Goal: Task Accomplishment & Management: Use online tool/utility

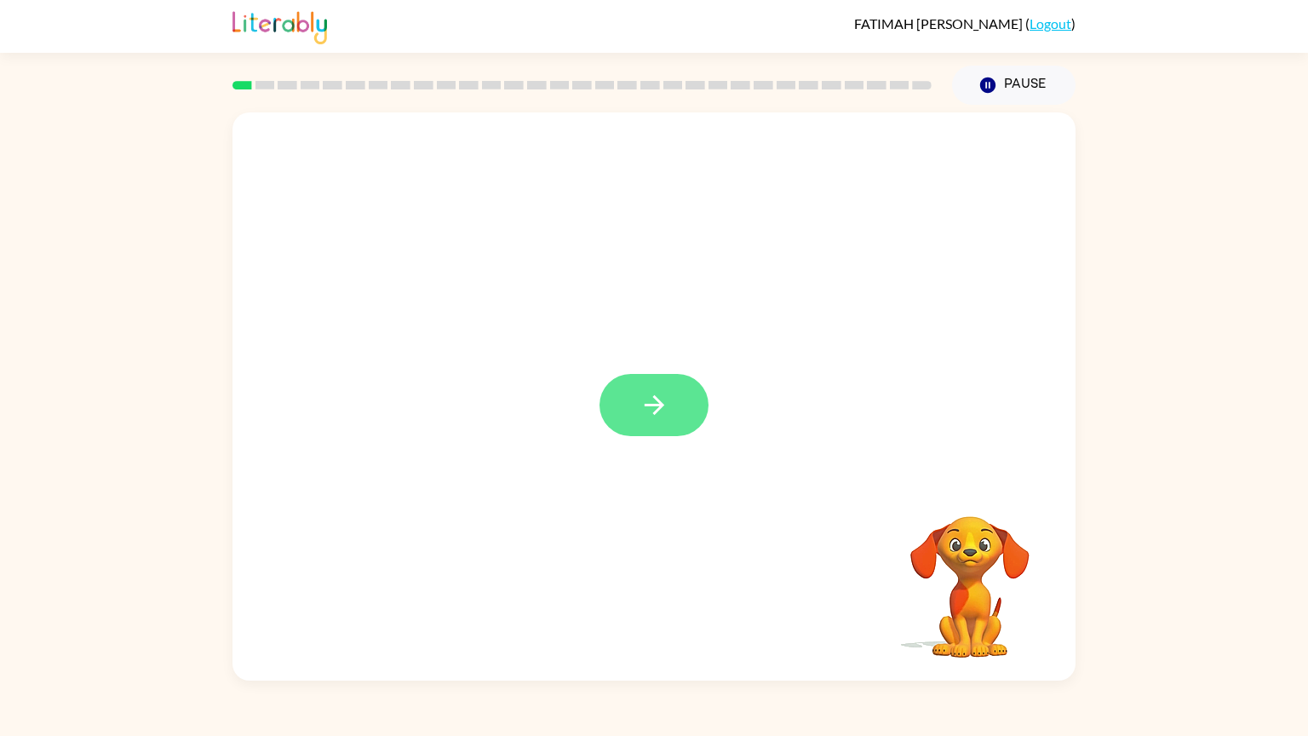
click at [670, 416] on button "button" at bounding box center [654, 405] width 109 height 62
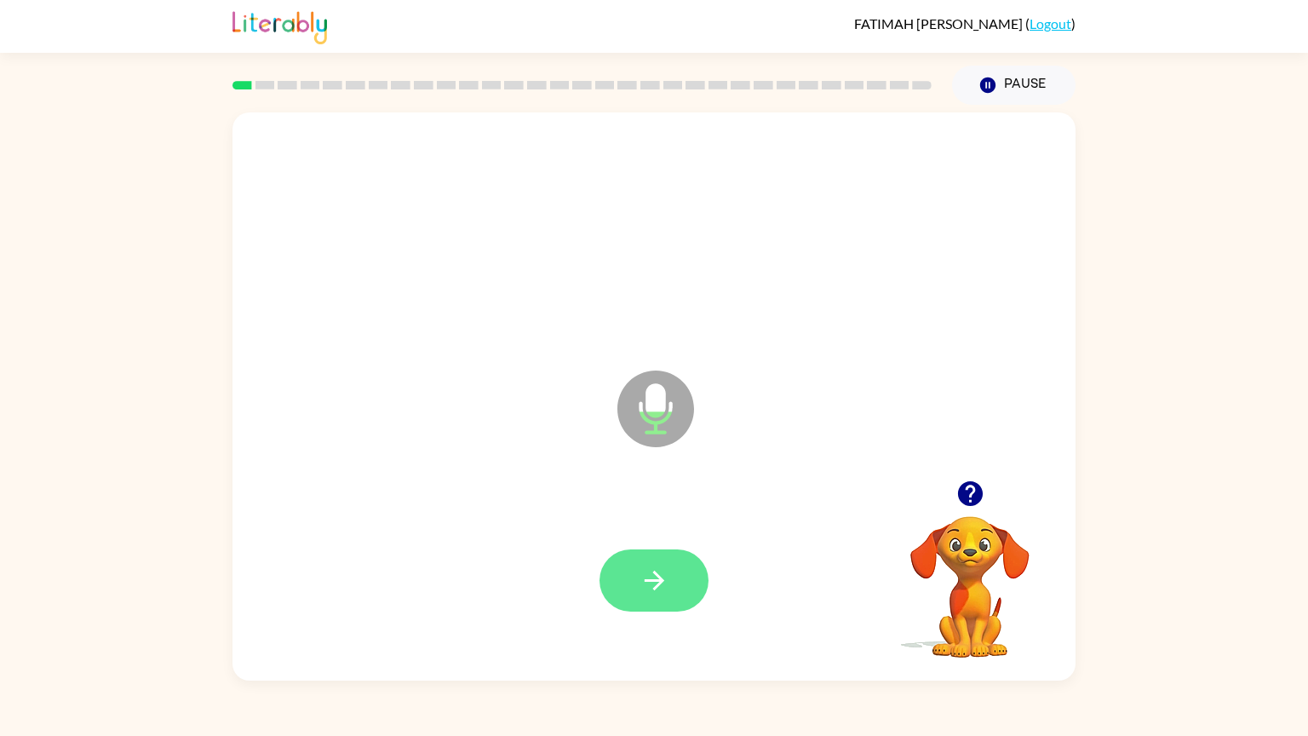
click at [660, 601] on button "button" at bounding box center [654, 580] width 109 height 62
click at [648, 591] on icon "button" at bounding box center [655, 580] width 30 height 30
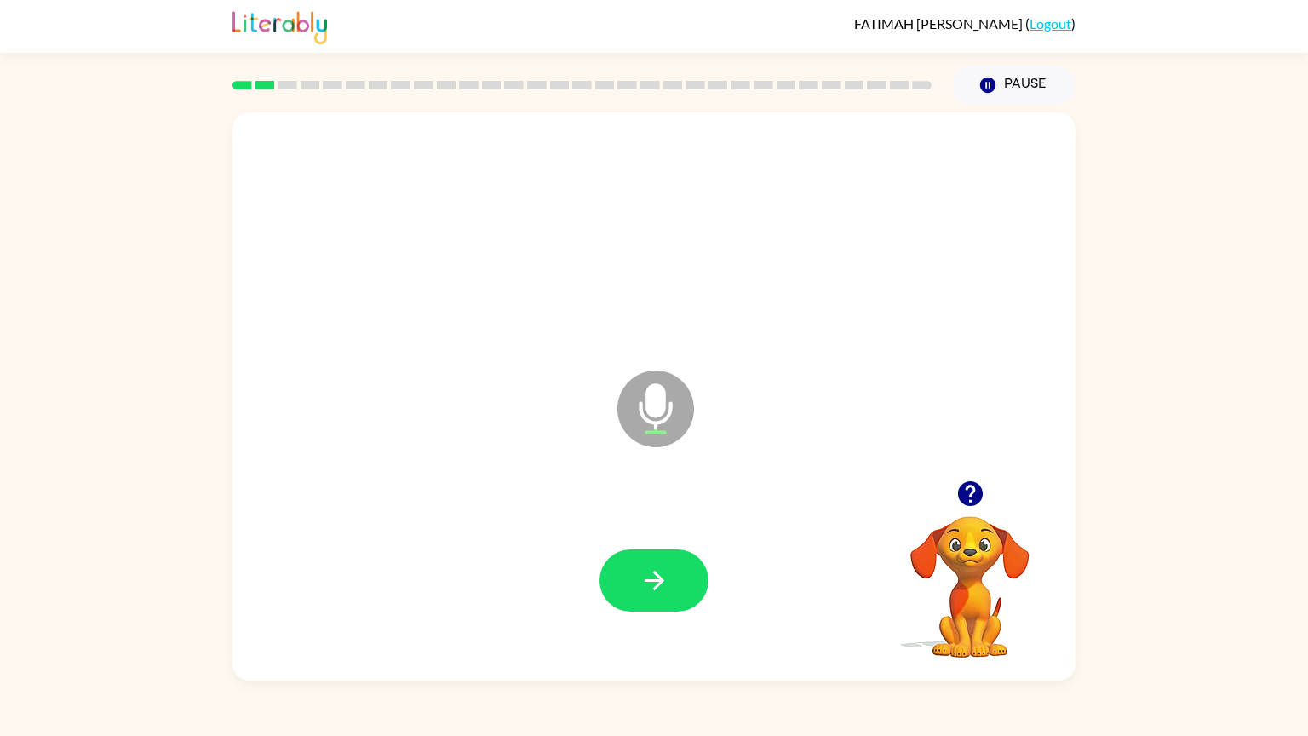
click at [1146, 460] on div "Microphone The Microphone is here when it is your turn to talk Your browser mus…" at bounding box center [654, 393] width 1308 height 576
click at [630, 594] on button "button" at bounding box center [654, 580] width 109 height 62
click at [630, 589] on button "button" at bounding box center [654, 580] width 109 height 62
click at [871, 234] on div at bounding box center [654, 229] width 809 height 167
click at [678, 580] on button "button" at bounding box center [654, 580] width 109 height 62
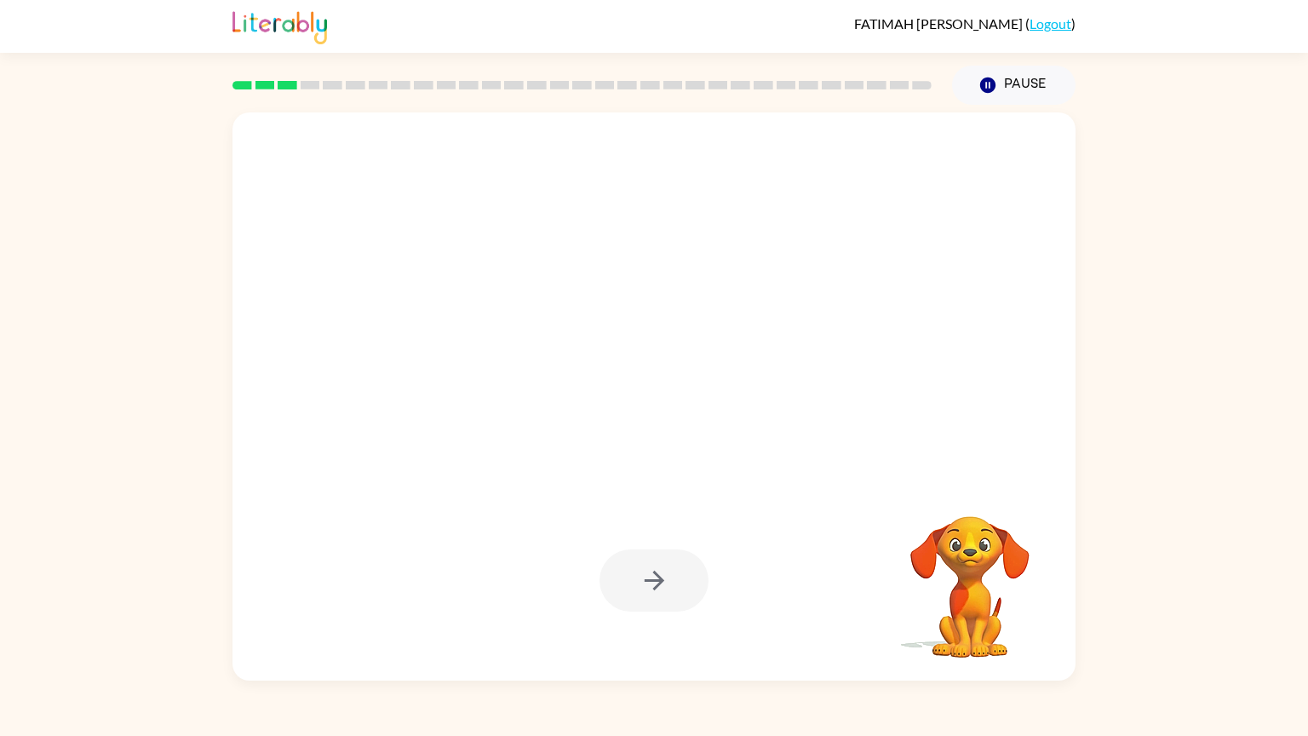
click at [678, 580] on div at bounding box center [654, 580] width 109 height 62
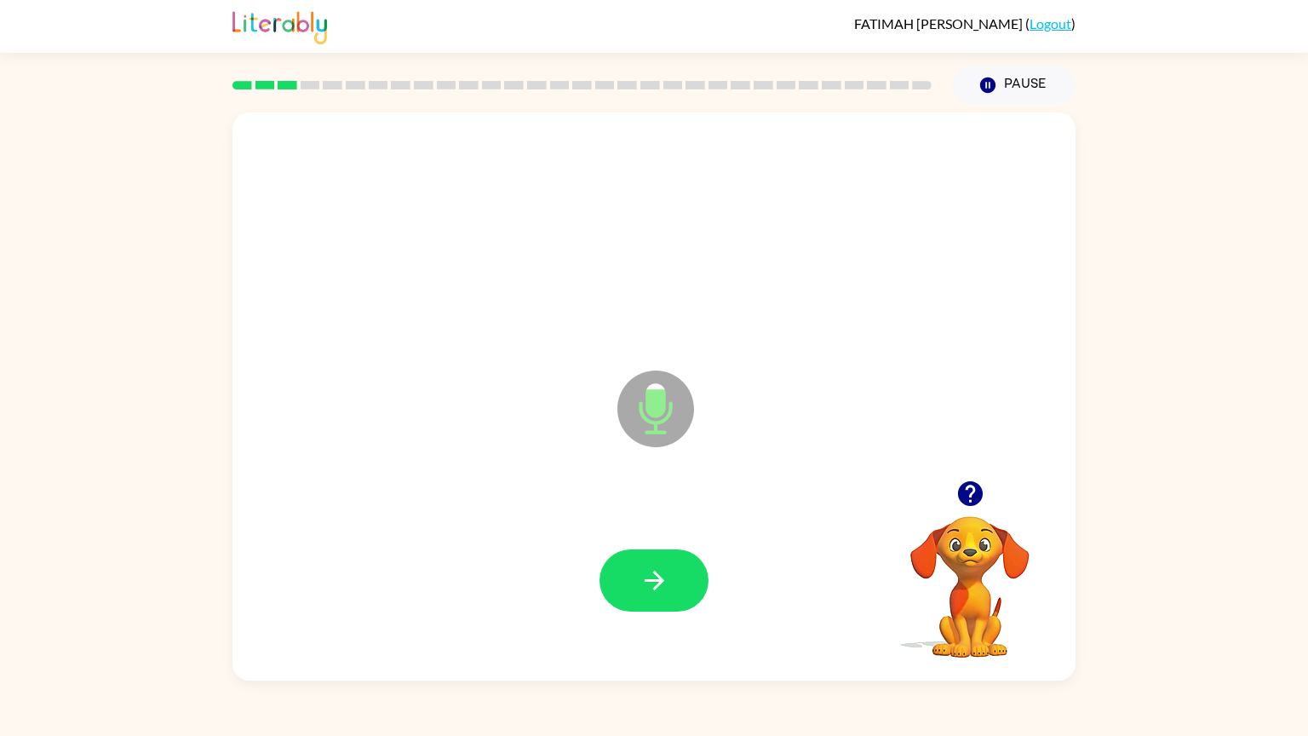
click at [678, 580] on button "button" at bounding box center [654, 580] width 109 height 62
click at [975, 487] on icon "button" at bounding box center [969, 493] width 25 height 25
click at [706, 577] on button "button" at bounding box center [654, 580] width 109 height 62
click at [686, 578] on button "button" at bounding box center [654, 580] width 109 height 62
click at [602, 588] on button "button" at bounding box center [654, 580] width 109 height 62
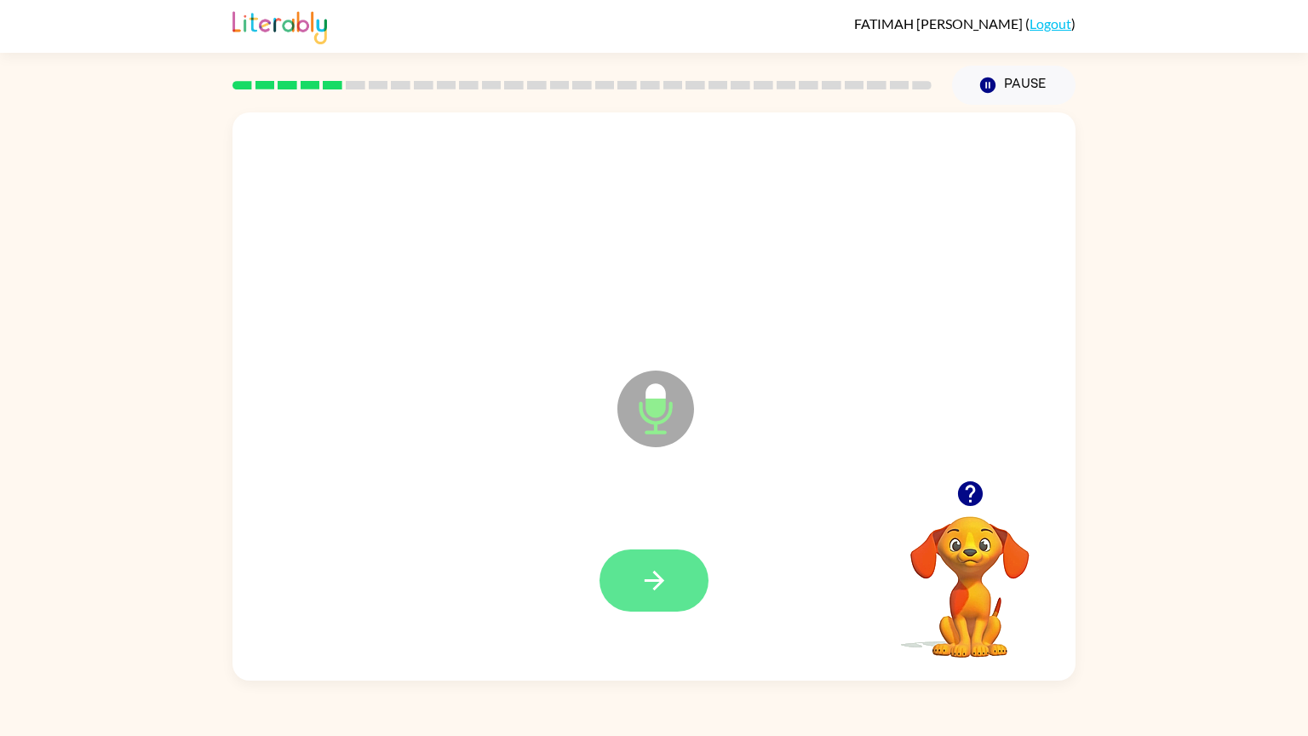
click at [621, 591] on button "button" at bounding box center [654, 580] width 109 height 62
click at [646, 581] on icon "button" at bounding box center [654, 581] width 20 height 20
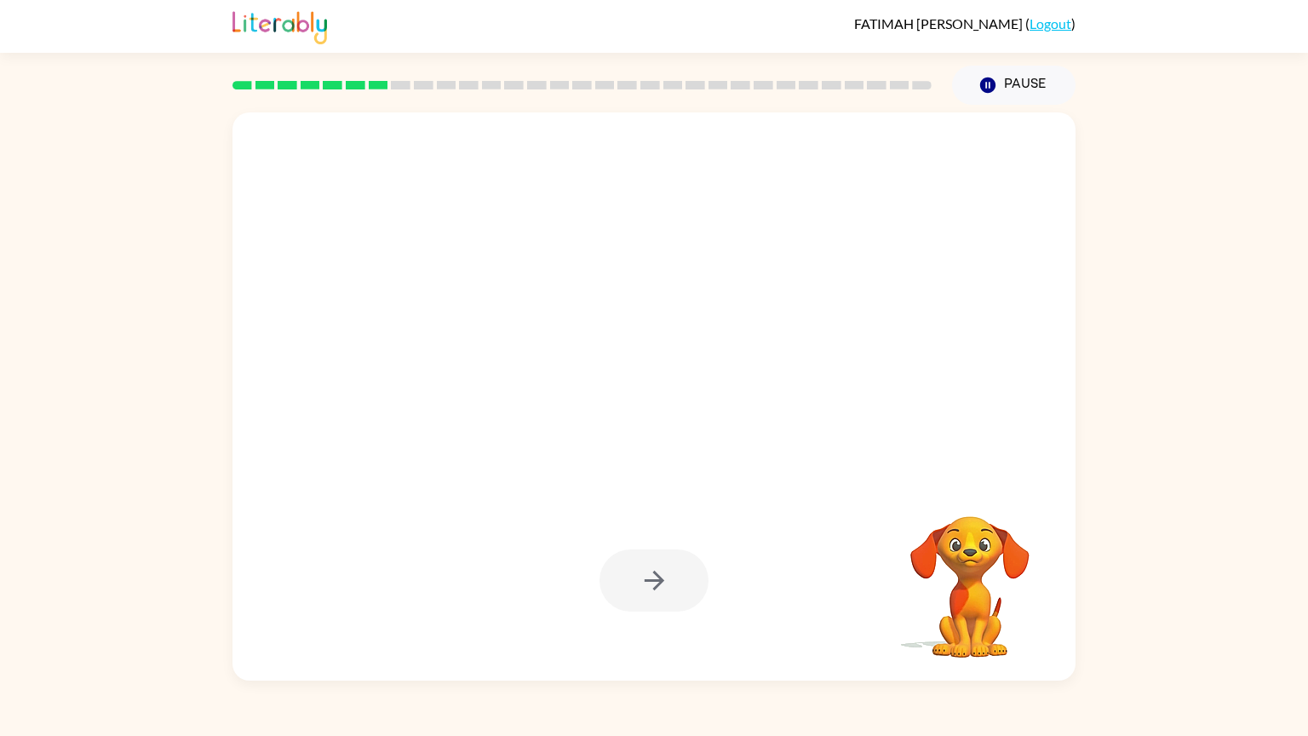
click at [641, 479] on div at bounding box center [653, 396] width 843 height 568
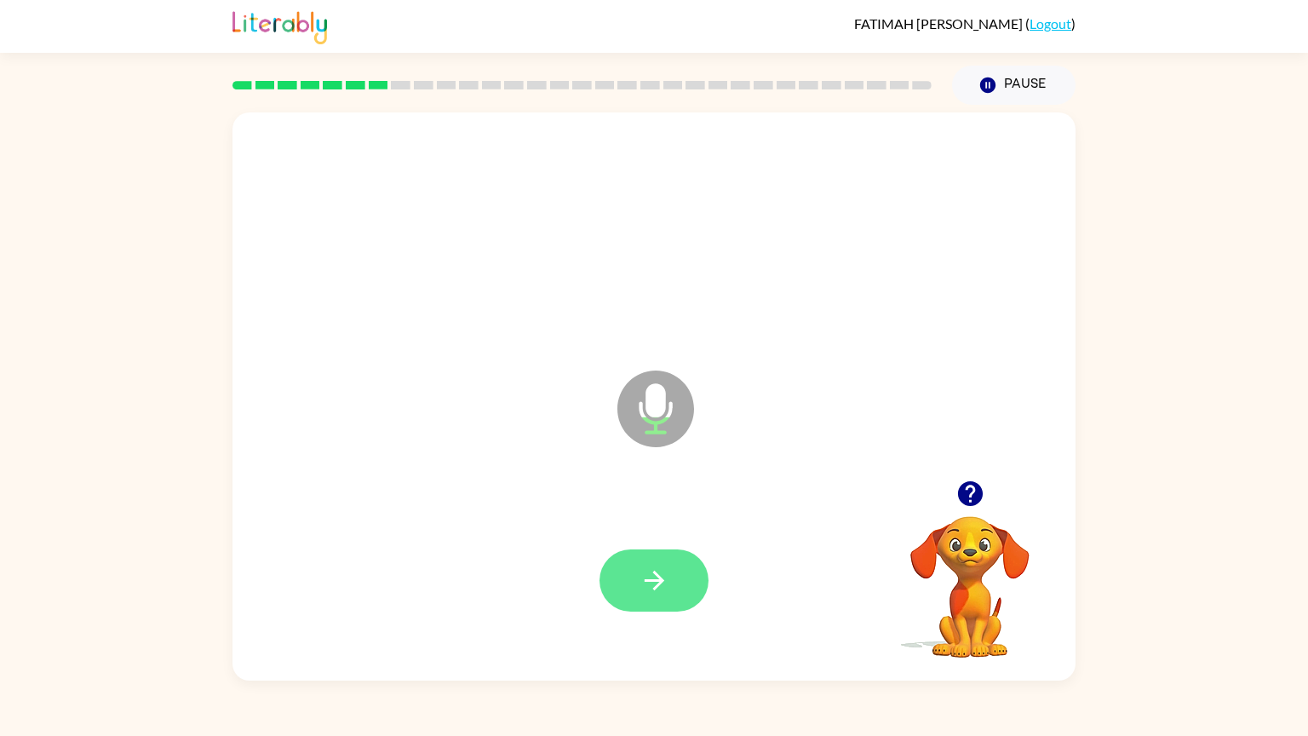
click at [626, 575] on button "button" at bounding box center [654, 580] width 109 height 62
click at [660, 625] on div at bounding box center [654, 580] width 809 height 167
click at [661, 607] on button "button" at bounding box center [654, 580] width 109 height 62
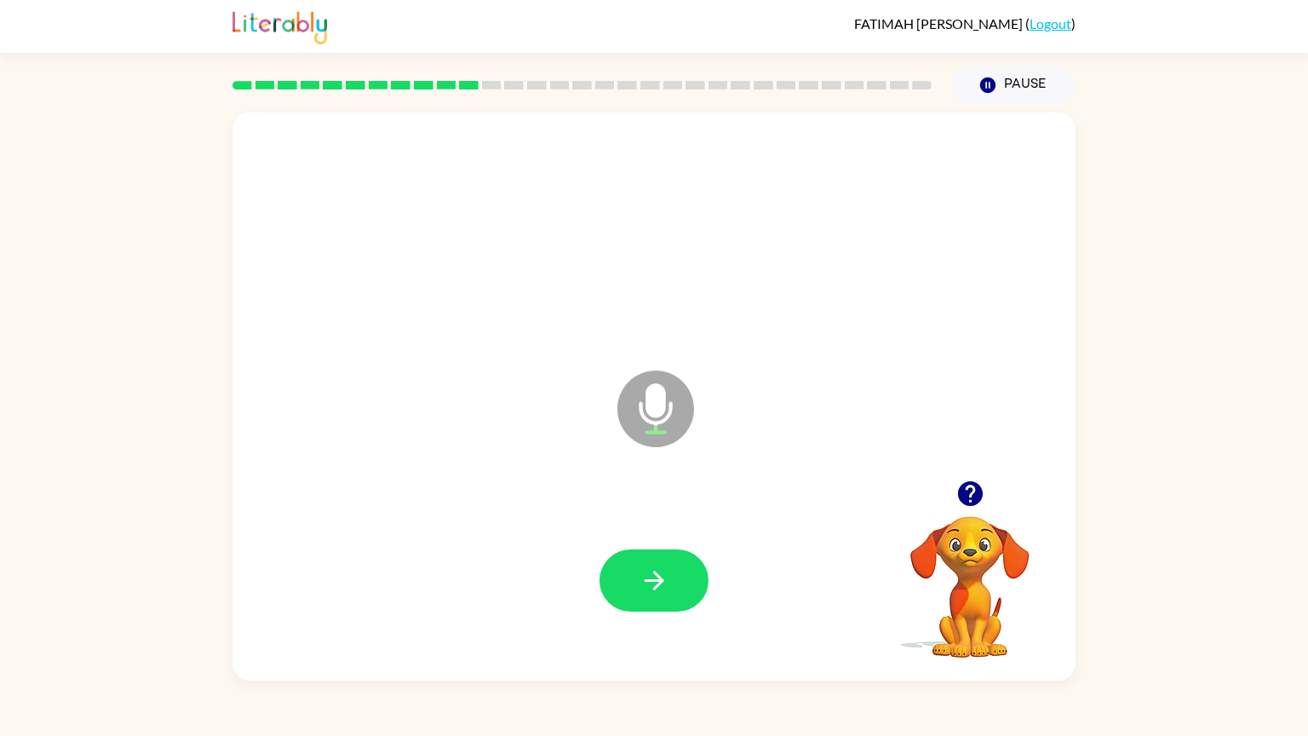
click at [661, 607] on button "button" at bounding box center [654, 580] width 109 height 62
click at [651, 596] on button "button" at bounding box center [654, 580] width 109 height 62
click at [615, 598] on button "button" at bounding box center [654, 580] width 109 height 62
click at [971, 491] on icon "button" at bounding box center [969, 493] width 25 height 25
click at [662, 594] on icon "button" at bounding box center [655, 580] width 30 height 30
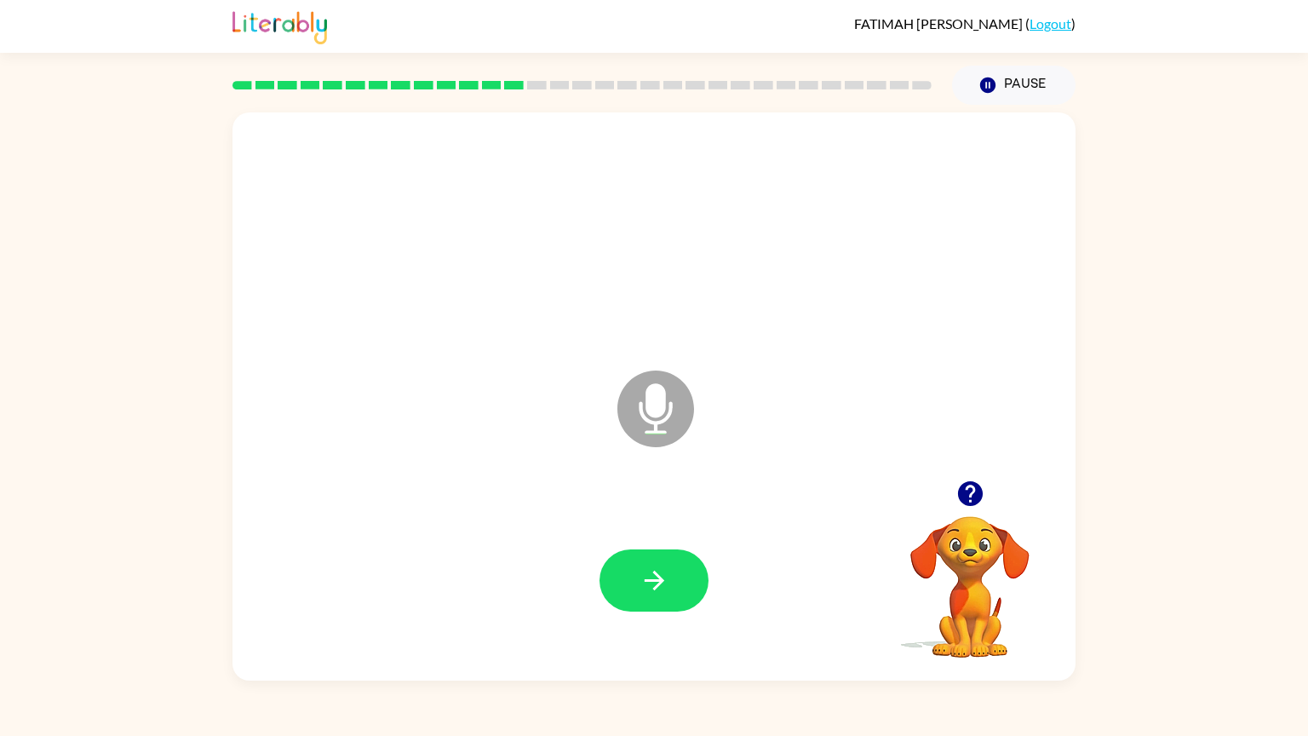
click at [973, 497] on icon "button" at bounding box center [969, 493] width 25 height 25
click at [680, 579] on button "button" at bounding box center [654, 580] width 109 height 62
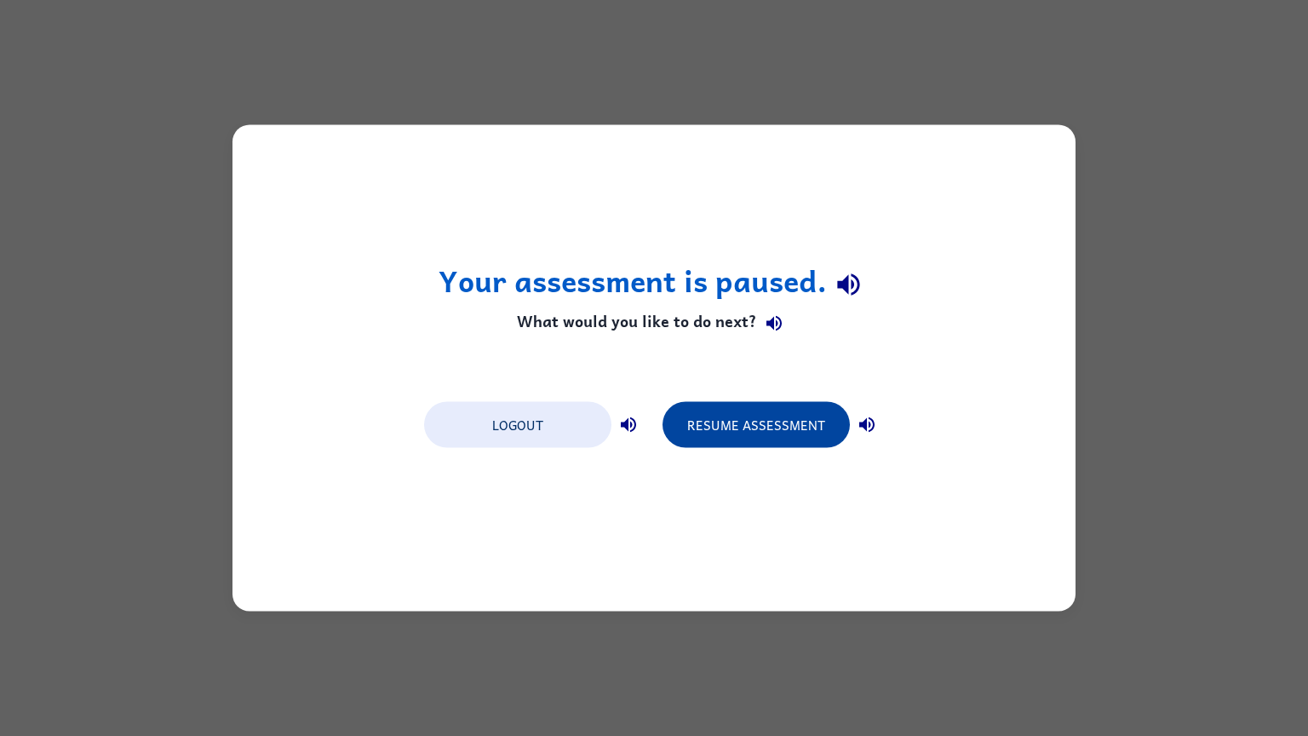
click at [750, 408] on button "Resume Assessment" at bounding box center [756, 425] width 187 height 46
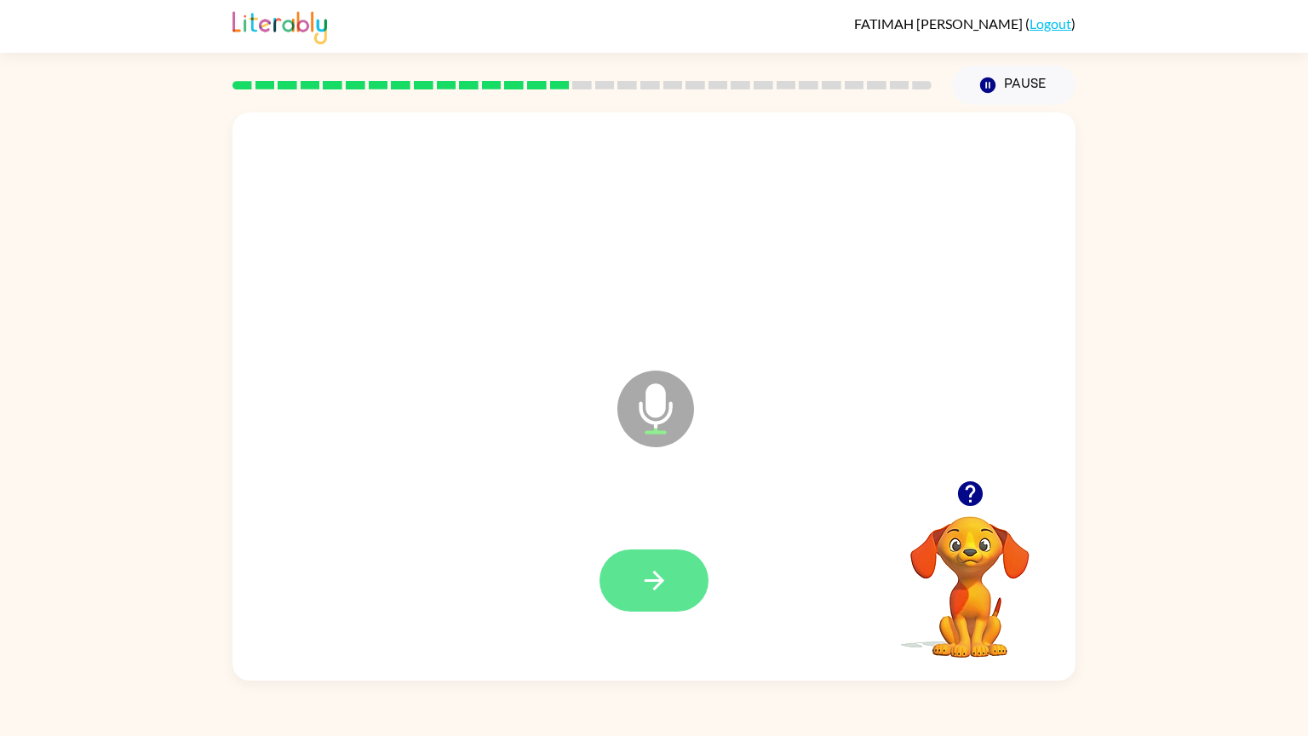
click at [657, 572] on icon "button" at bounding box center [655, 580] width 30 height 30
click at [946, 566] on video "Your browser must support playing .mp4 files to use Literably. Please try using…" at bounding box center [970, 575] width 170 height 170
click at [974, 496] on icon "button" at bounding box center [969, 493] width 25 height 25
click at [658, 582] on icon "button" at bounding box center [654, 581] width 20 height 20
click at [657, 582] on icon "button" at bounding box center [654, 581] width 20 height 20
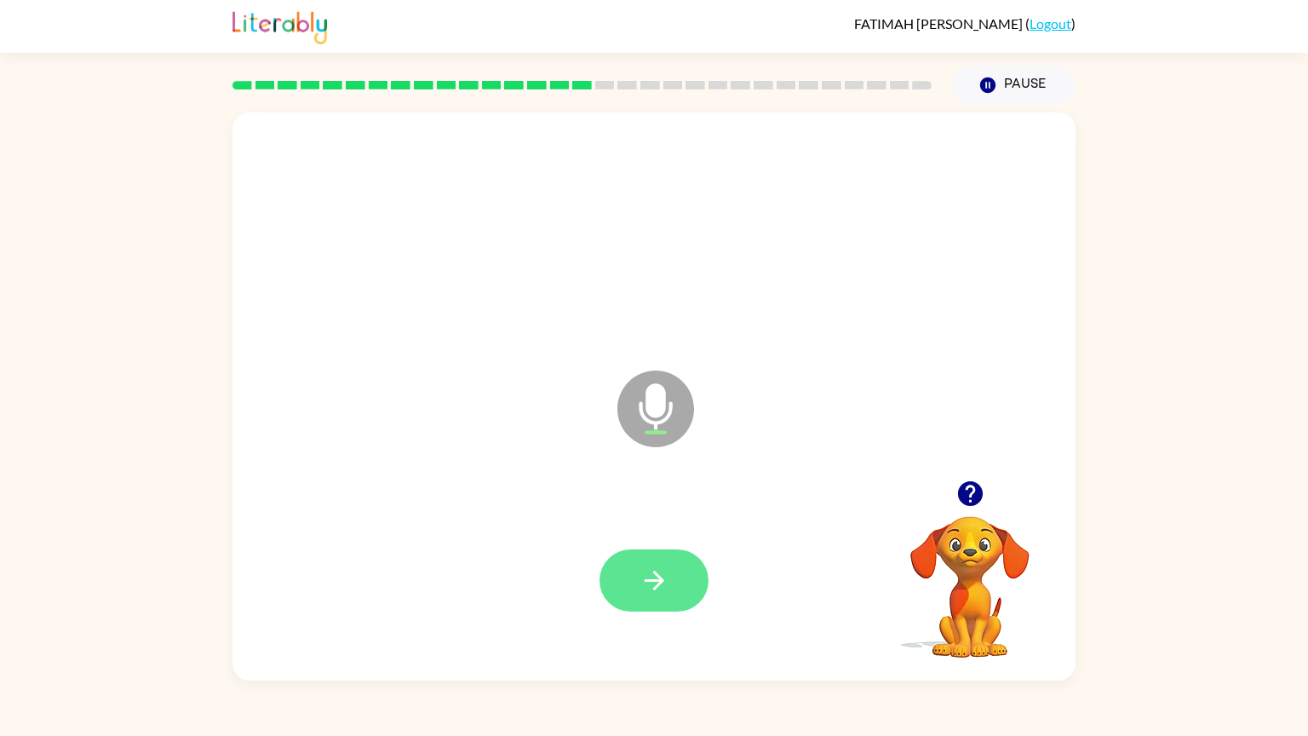
click at [669, 584] on button "button" at bounding box center [654, 580] width 109 height 62
click at [975, 491] on icon "button" at bounding box center [969, 493] width 25 height 25
click at [627, 579] on button "button" at bounding box center [654, 580] width 109 height 62
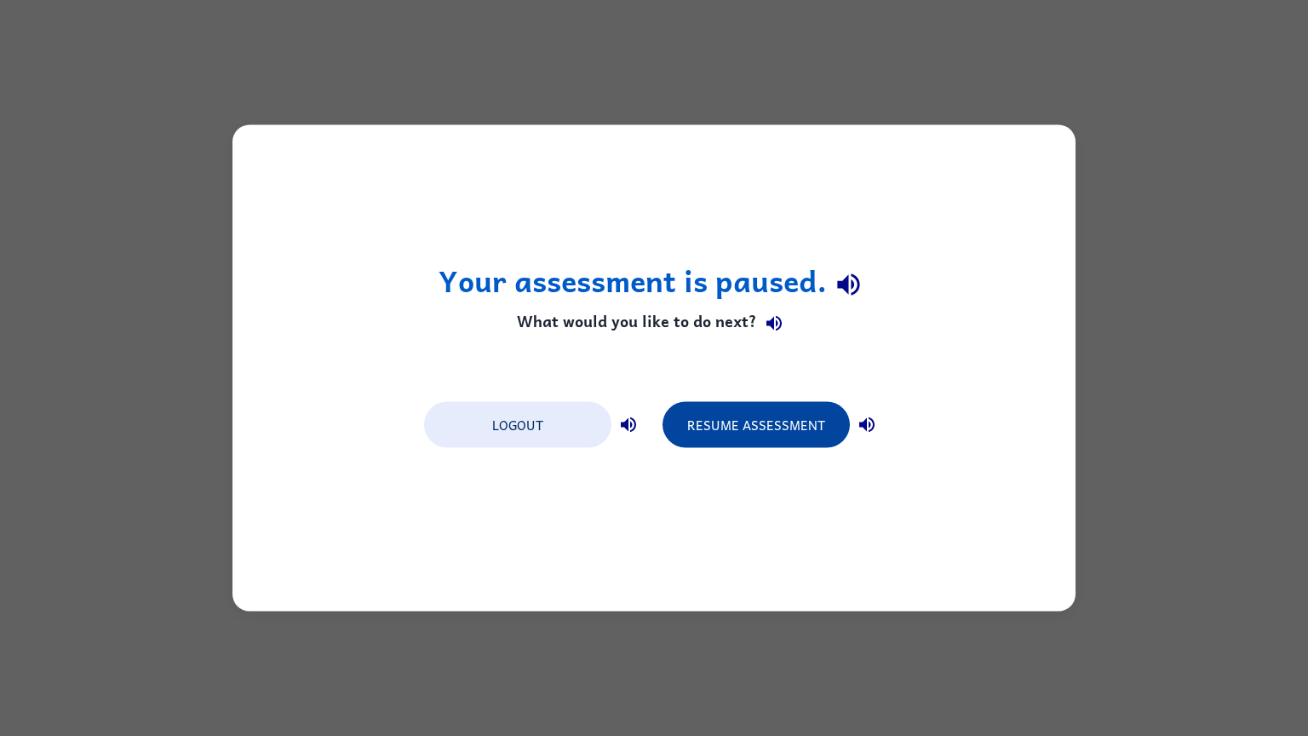
click at [712, 425] on button "Resume Assessment" at bounding box center [756, 425] width 187 height 46
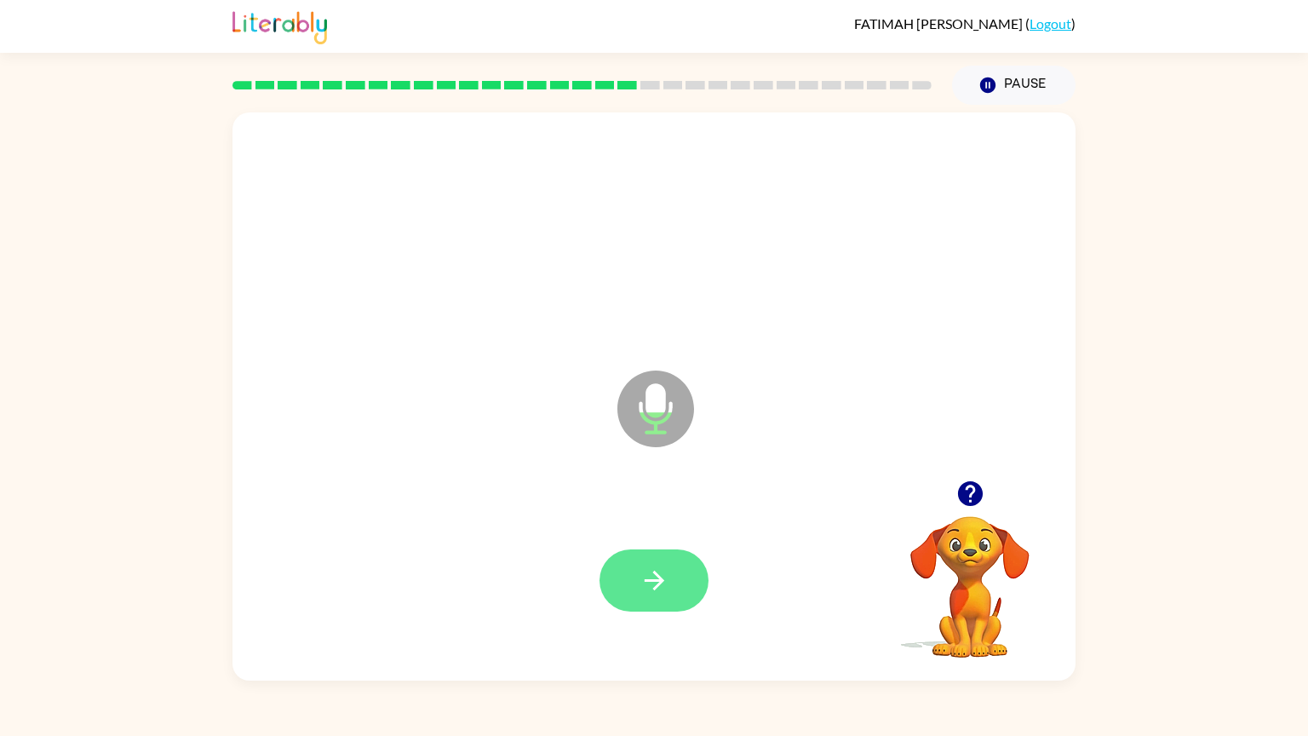
click at [672, 579] on button "button" at bounding box center [654, 580] width 109 height 62
click at [623, 588] on button "button" at bounding box center [654, 580] width 109 height 62
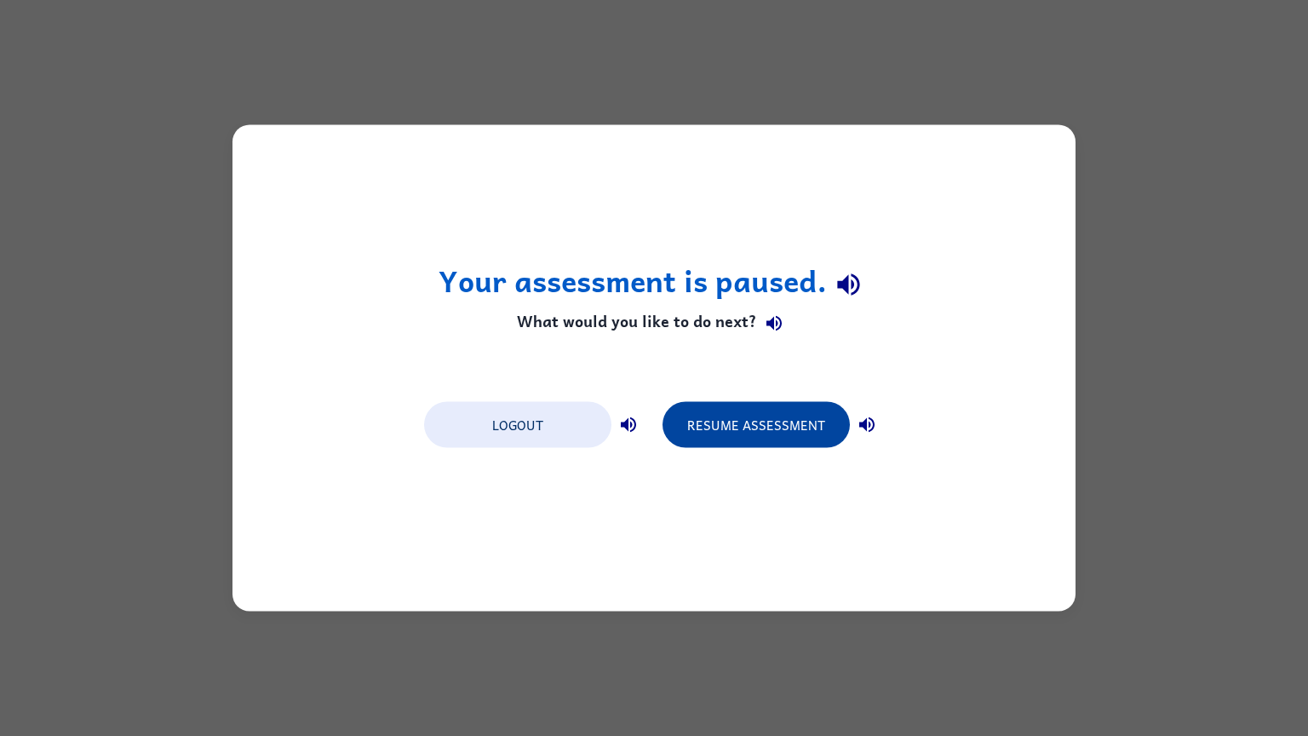
click at [758, 439] on button "Resume Assessment" at bounding box center [756, 425] width 187 height 46
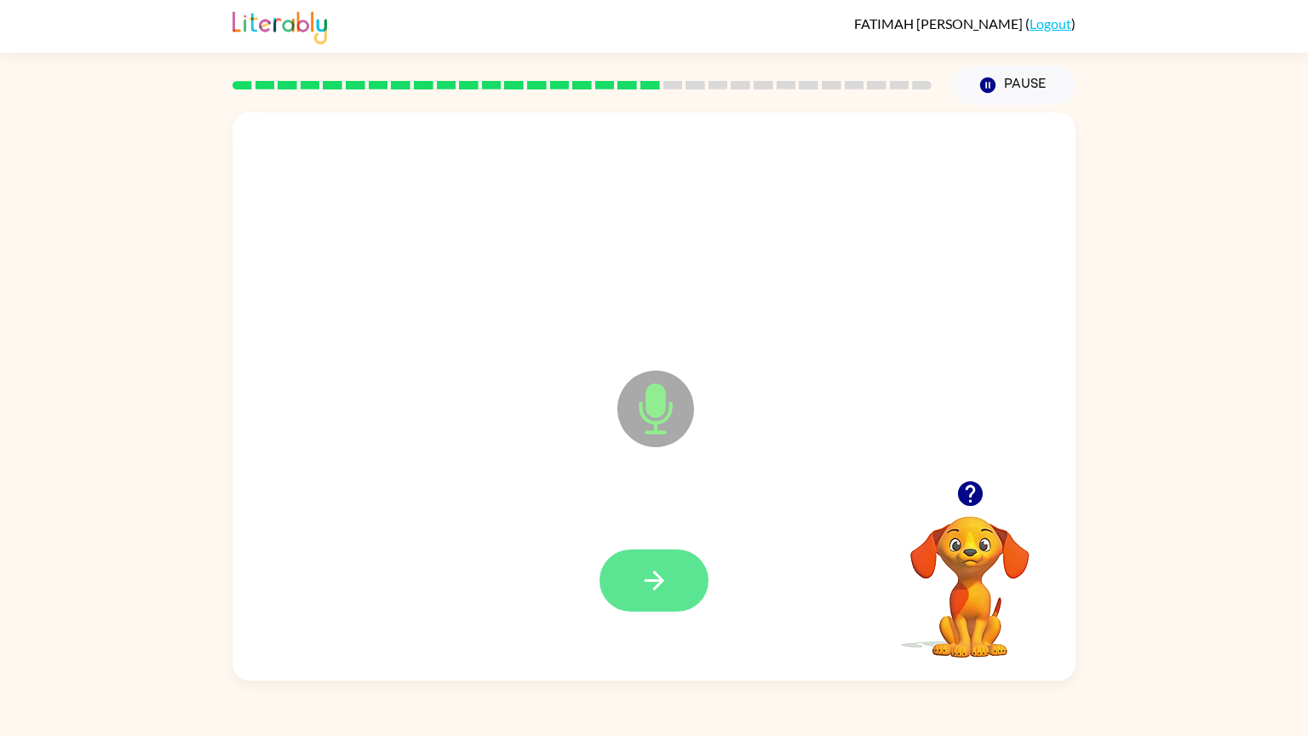
click at [622, 577] on button "button" at bounding box center [654, 580] width 109 height 62
click at [622, 579] on button "button" at bounding box center [654, 580] width 109 height 62
click at [970, 496] on icon "button" at bounding box center [971, 494] width 30 height 30
click at [663, 593] on icon "button" at bounding box center [655, 580] width 30 height 30
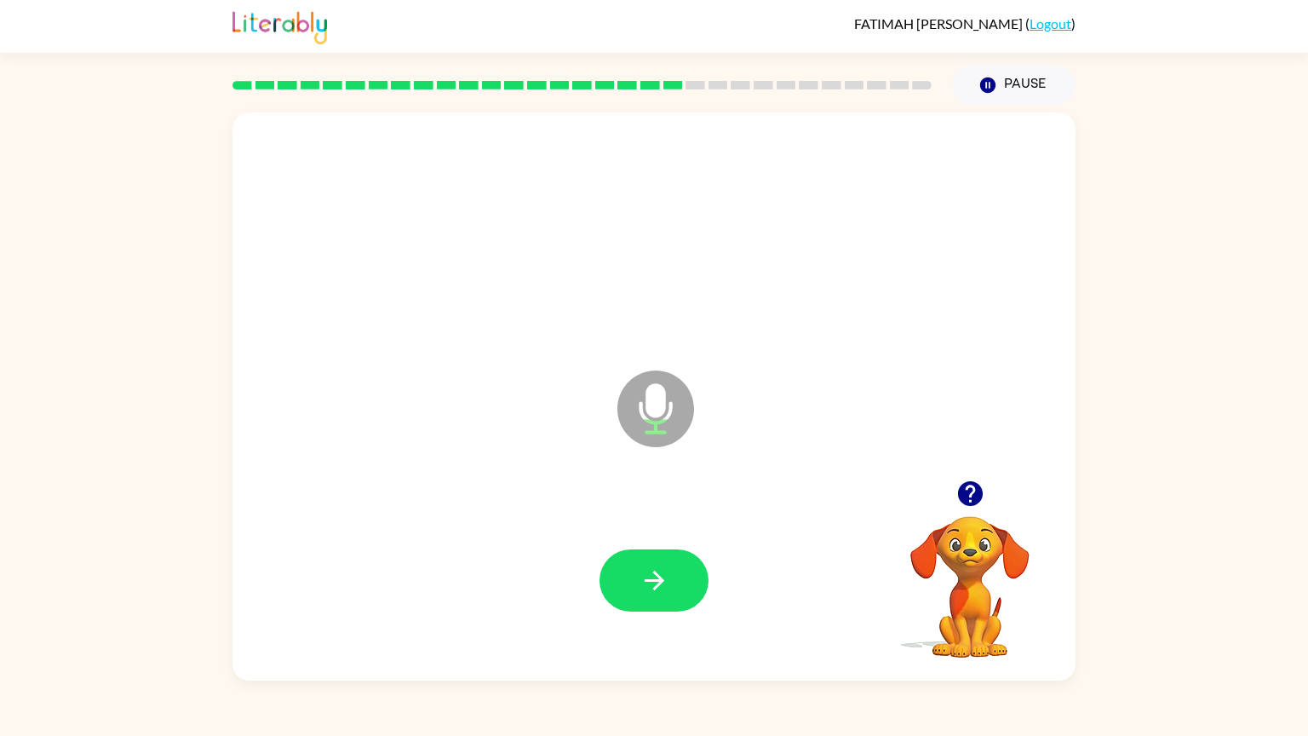
click at [663, 593] on icon "button" at bounding box center [655, 580] width 30 height 30
click at [964, 491] on icon "button" at bounding box center [969, 493] width 25 height 25
click at [686, 573] on button "button" at bounding box center [654, 580] width 109 height 62
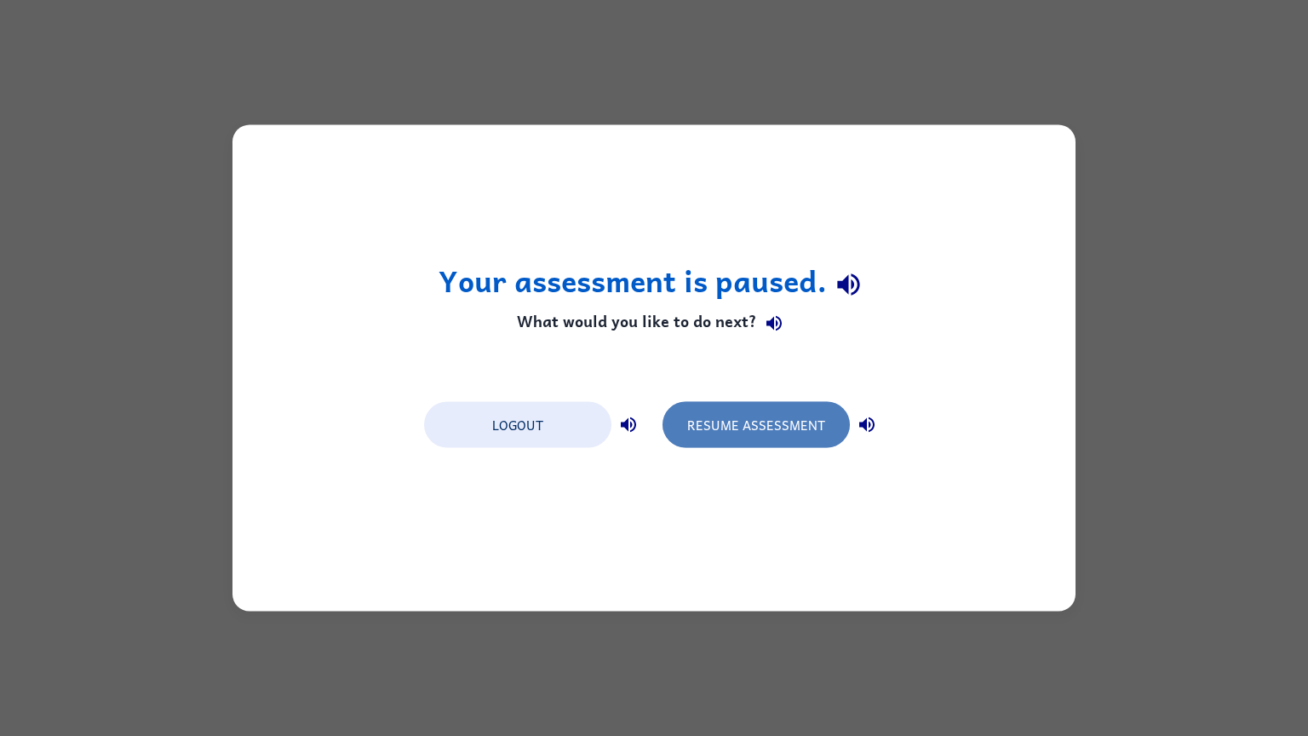
click at [803, 441] on button "Resume Assessment" at bounding box center [756, 425] width 187 height 46
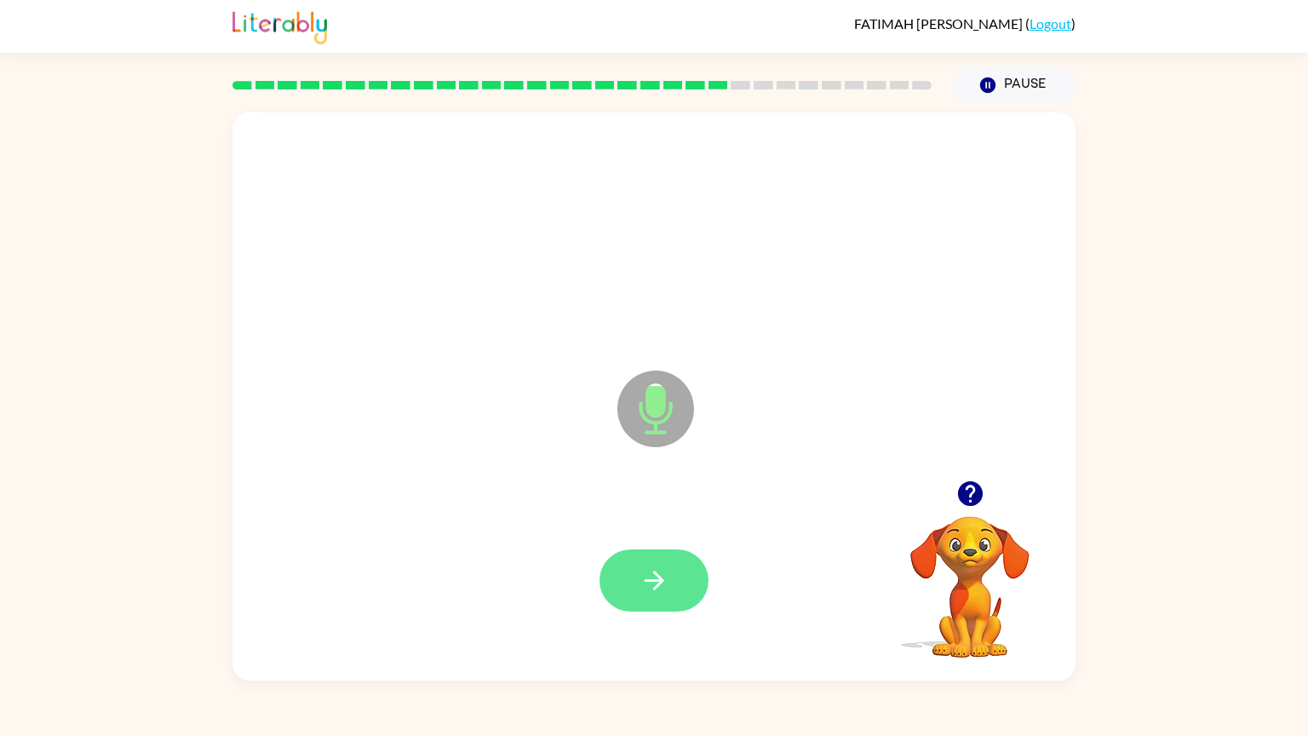
click at [685, 576] on button "button" at bounding box center [654, 580] width 109 height 62
click at [678, 582] on button "button" at bounding box center [654, 580] width 109 height 62
click at [657, 559] on button "button" at bounding box center [654, 580] width 109 height 62
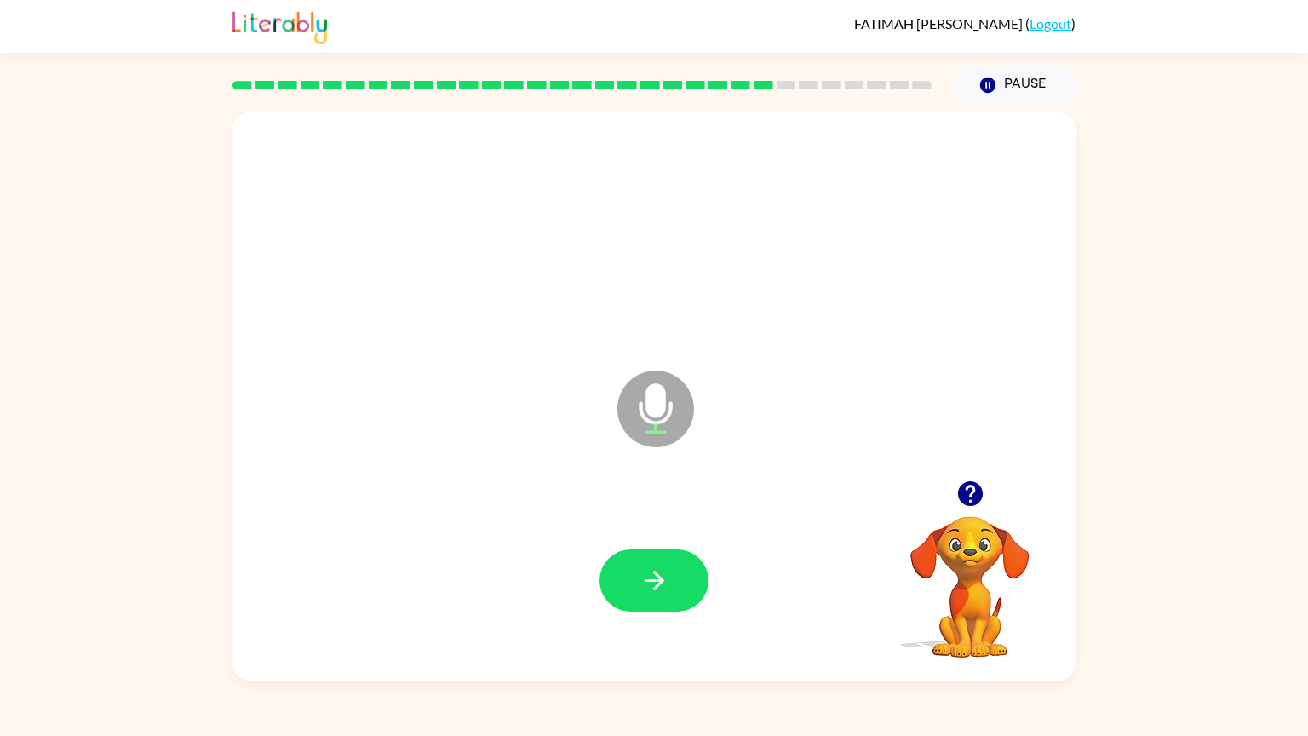
click at [977, 486] on icon "button" at bounding box center [969, 493] width 25 height 25
click at [692, 575] on button "button" at bounding box center [654, 580] width 109 height 62
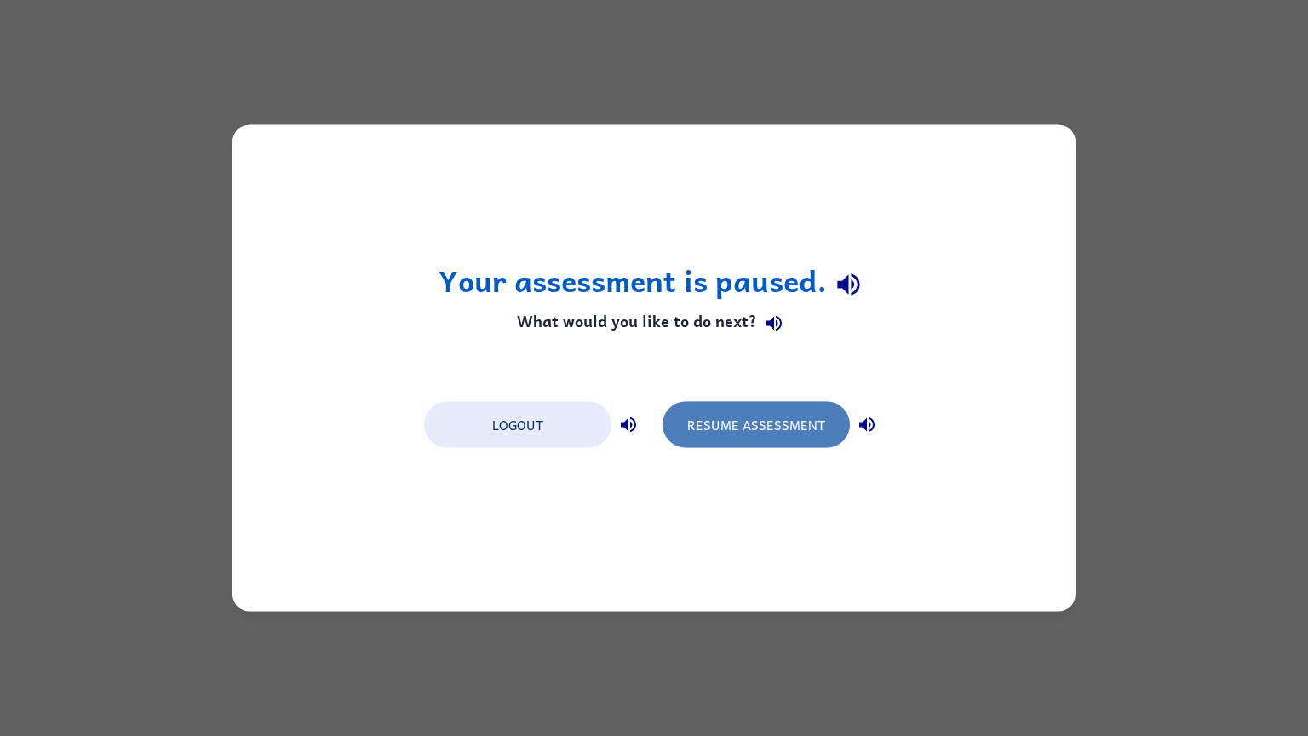
click at [774, 436] on button "Resume Assessment" at bounding box center [756, 425] width 187 height 46
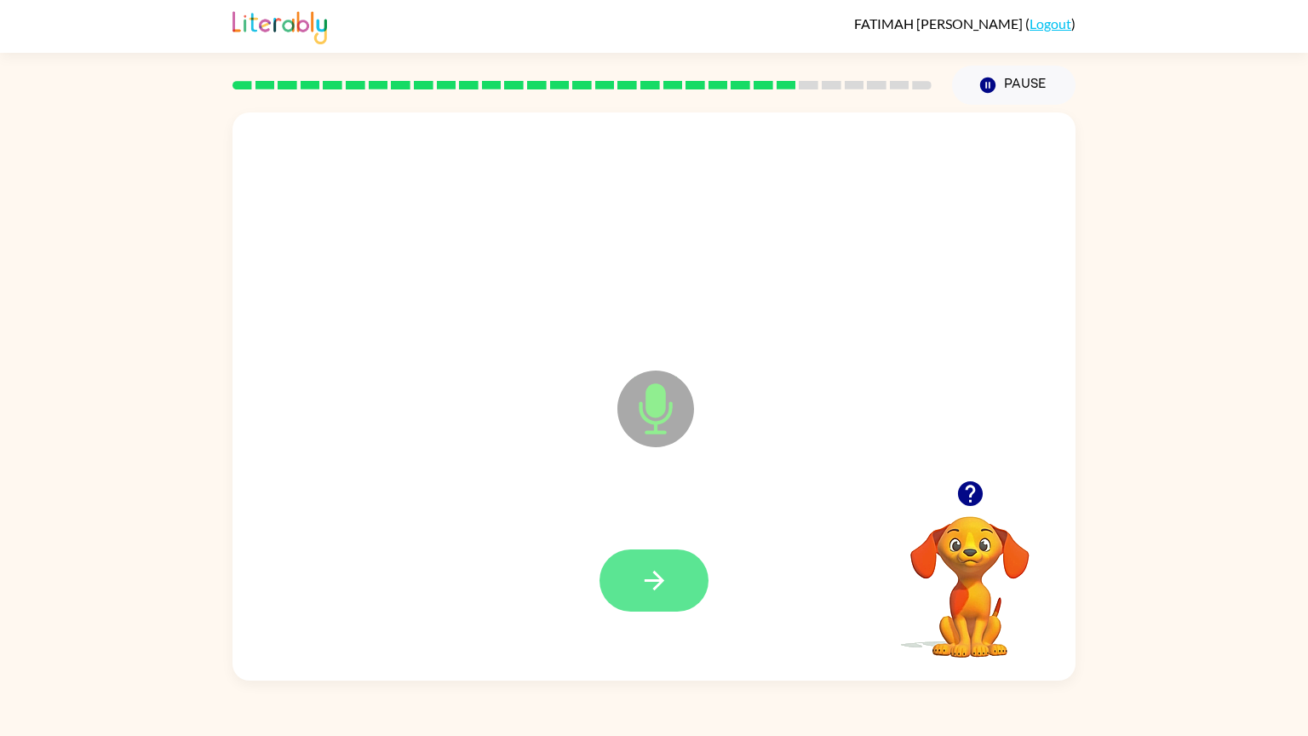
click at [660, 568] on icon "button" at bounding box center [655, 580] width 30 height 30
click at [666, 564] on button "button" at bounding box center [654, 580] width 109 height 62
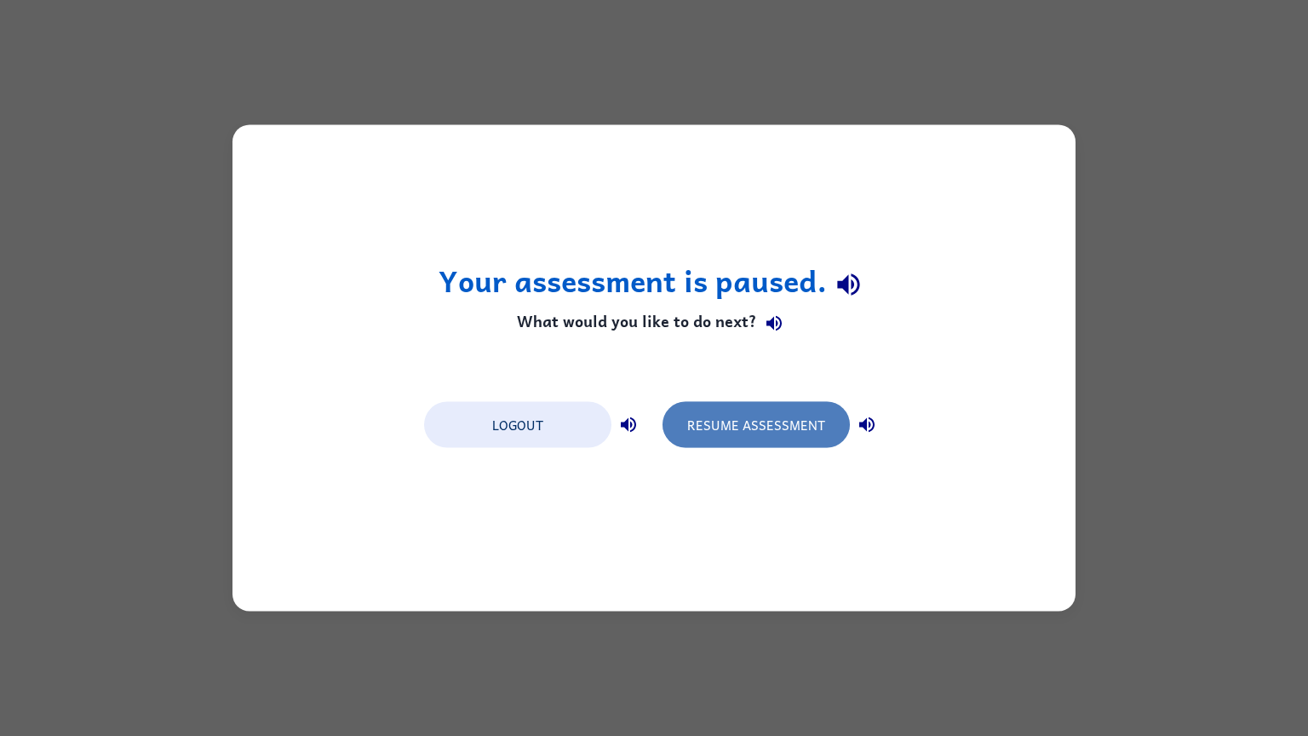
click at [795, 422] on button "Resume Assessment" at bounding box center [756, 425] width 187 height 46
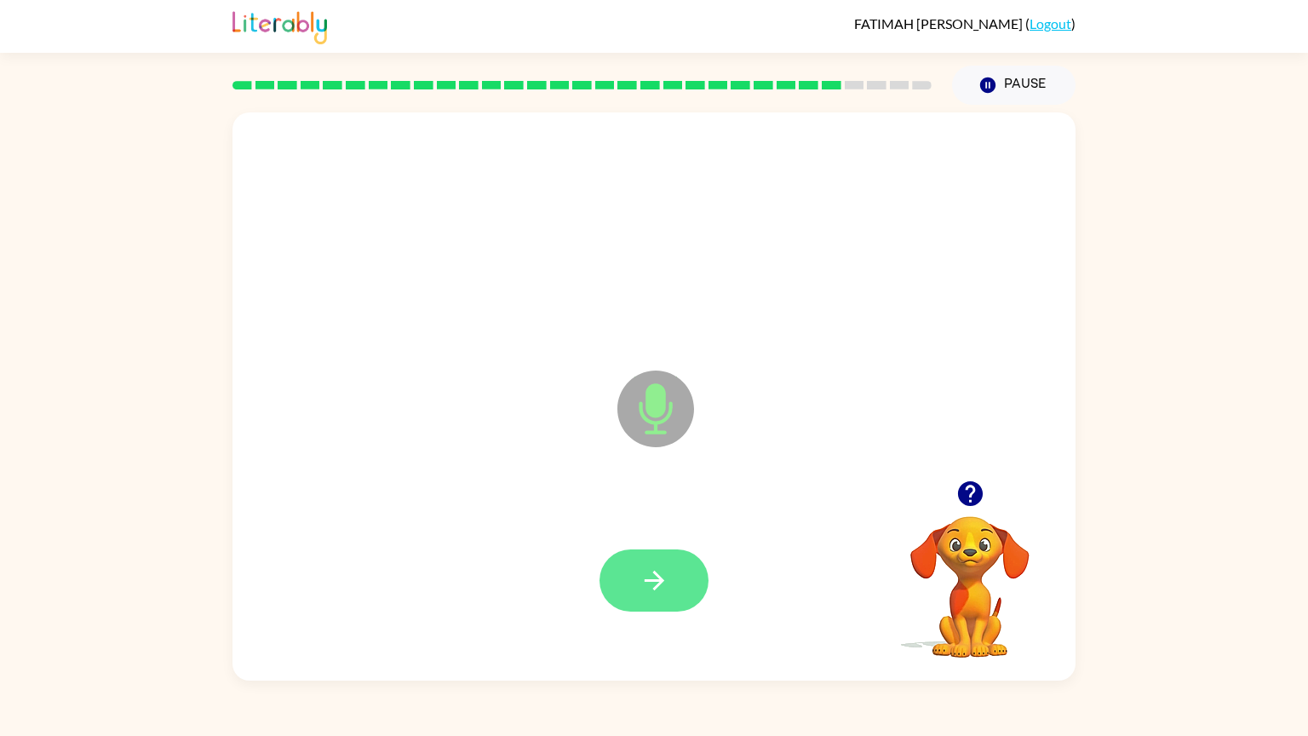
click at [690, 570] on button "button" at bounding box center [654, 580] width 109 height 62
click at [657, 576] on icon "button" at bounding box center [654, 581] width 20 height 20
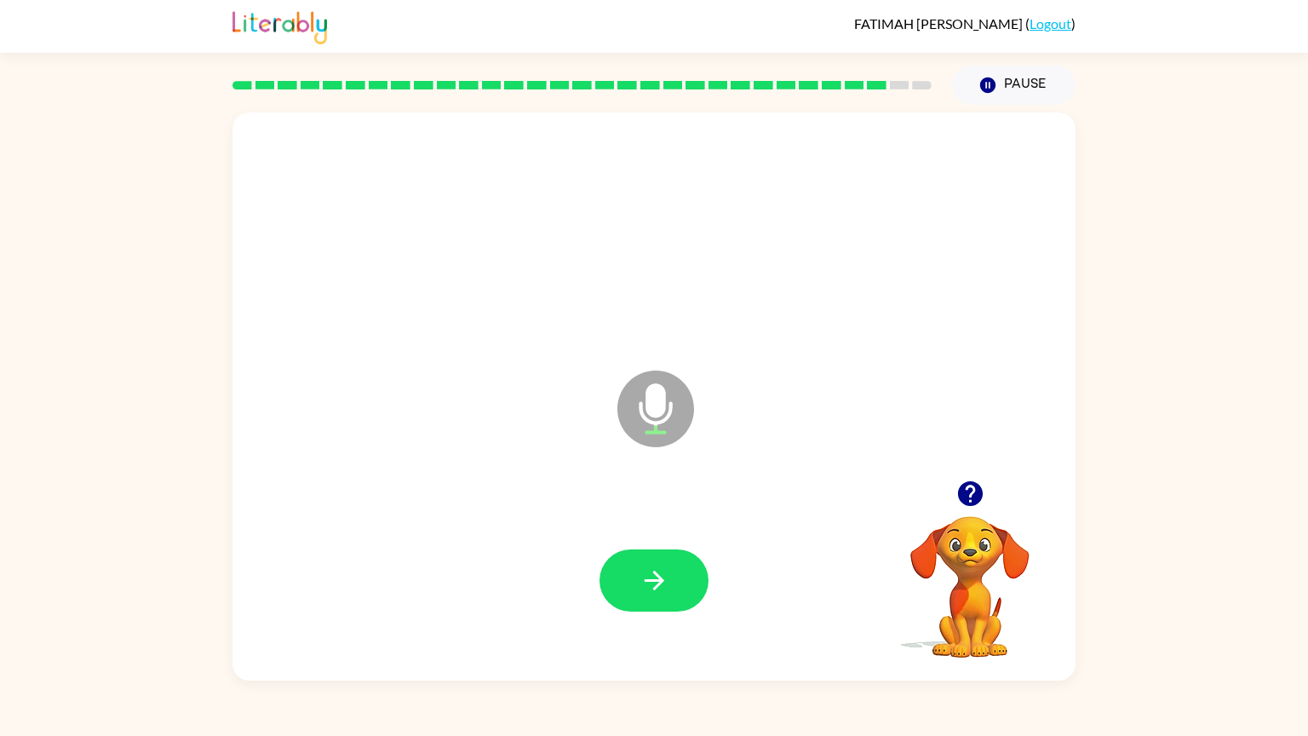
click at [963, 493] on icon "button" at bounding box center [969, 493] width 25 height 25
click at [596, 586] on div at bounding box center [654, 580] width 809 height 167
click at [626, 588] on button "button" at bounding box center [654, 580] width 109 height 62
click at [652, 600] on button "button" at bounding box center [654, 580] width 109 height 62
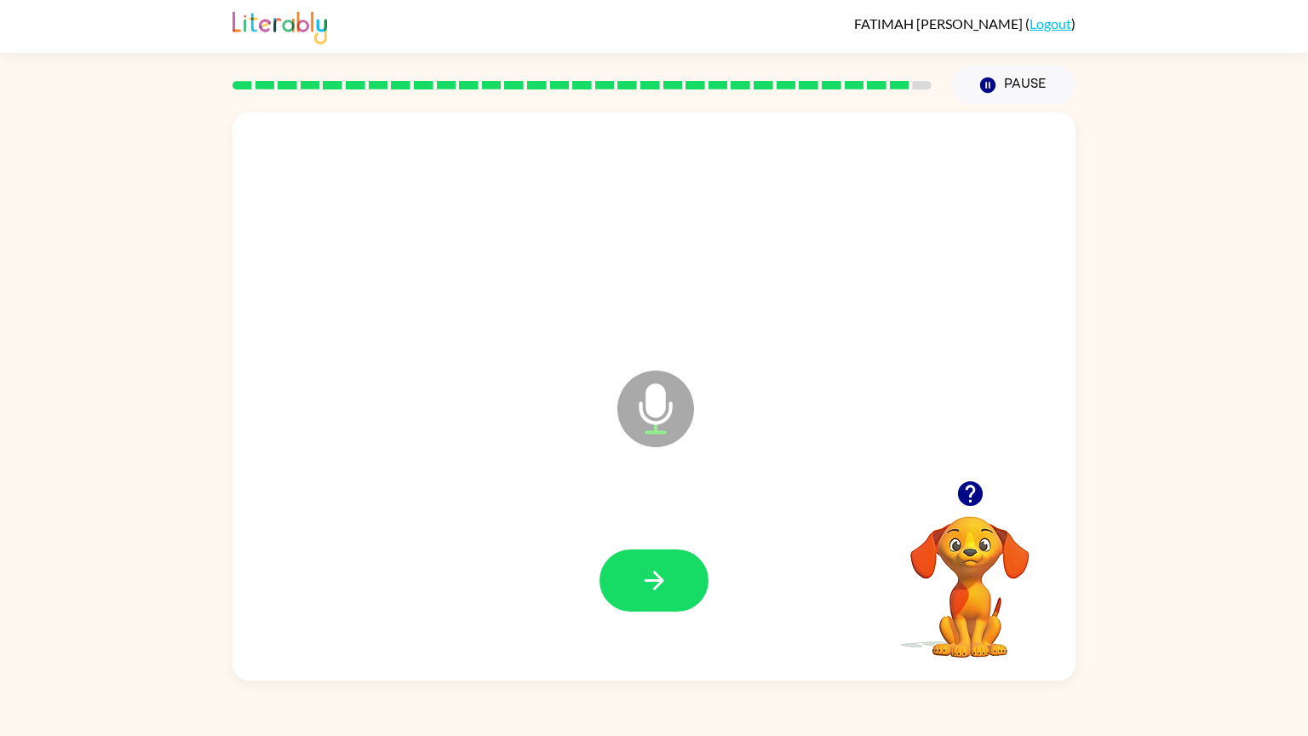
click at [652, 600] on button "button" at bounding box center [654, 580] width 109 height 62
